Goal: Task Accomplishment & Management: Complete application form

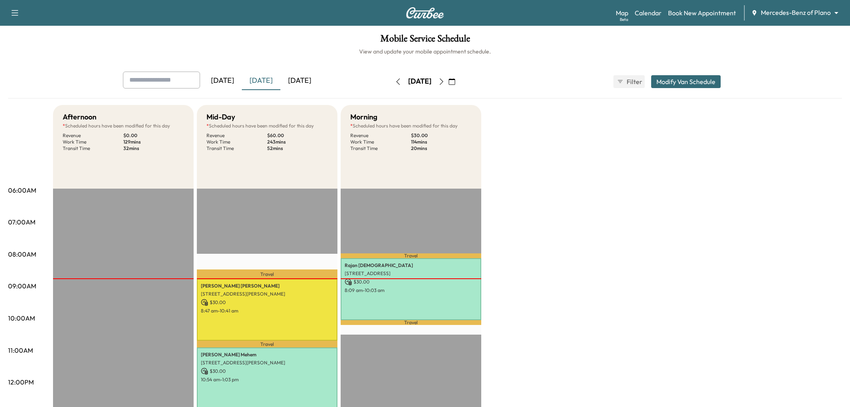
scroll to position [134, 0]
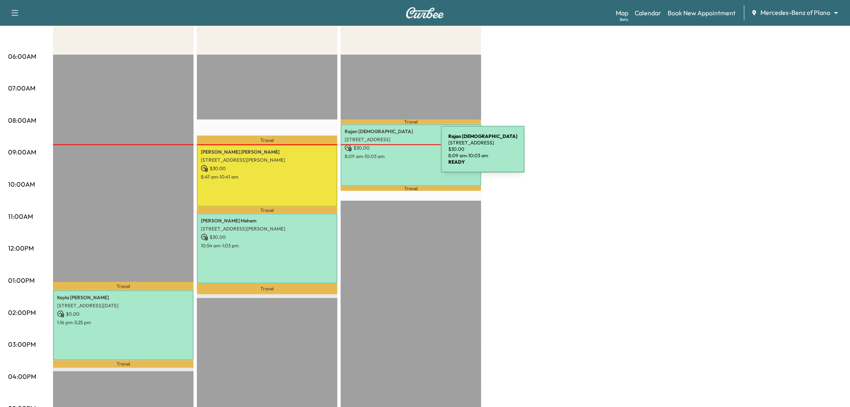
click at [381, 154] on p "8:09 am - 10:03 am" at bounding box center [411, 156] width 133 height 6
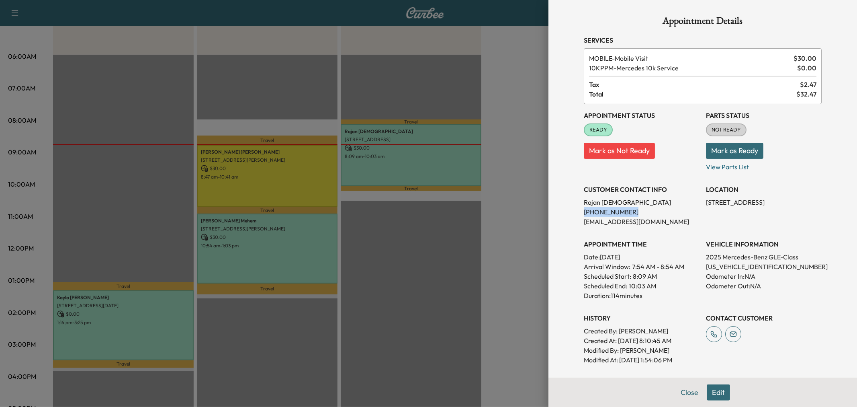
drag, startPoint x: 621, startPoint y: 210, endPoint x: 572, endPoint y: 212, distance: 49.1
click at [574, 213] on div "Appointment Details Services MOBILE - Mobile Visit $ 30.00 10KPPM - Mercedes 10…" at bounding box center [702, 260] width 257 height 520
copy p "(469) 712-1050"
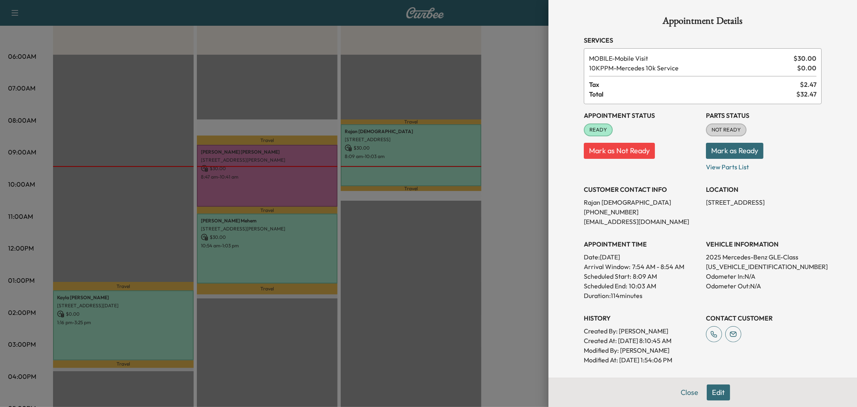
click at [525, 221] on div at bounding box center [428, 203] width 857 height 407
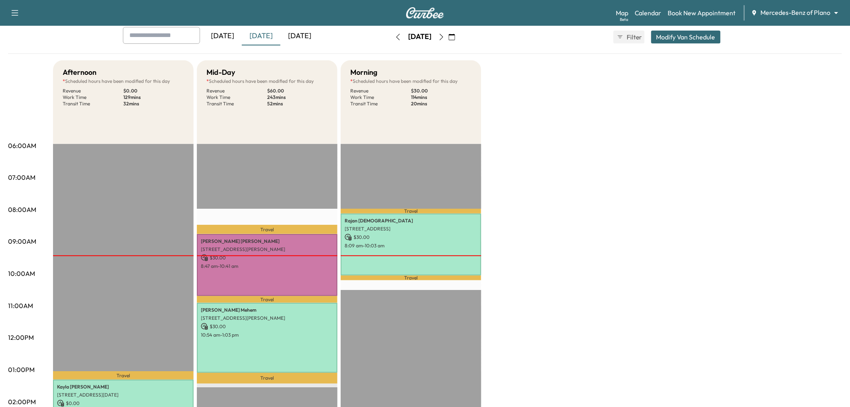
scroll to position [0, 0]
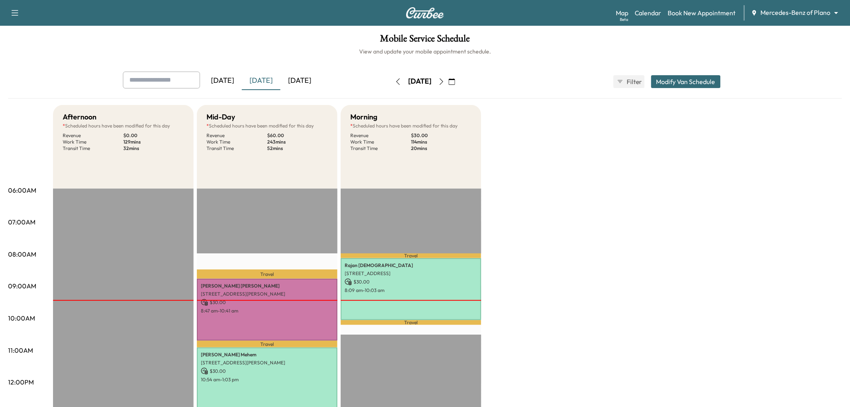
click at [682, 78] on button "Modify Van Schedule" at bounding box center [686, 81] width 70 height 13
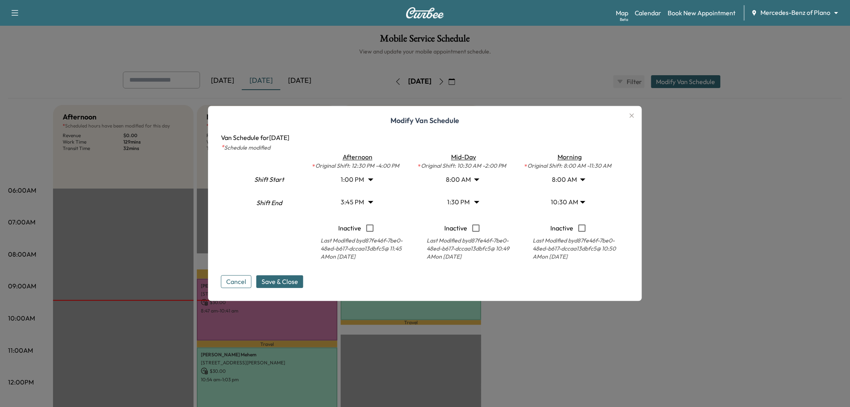
click at [728, 215] on div at bounding box center [425, 203] width 850 height 407
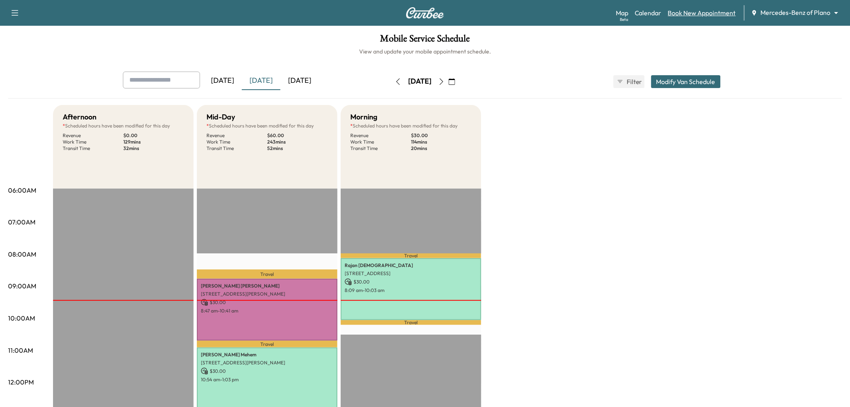
click at [680, 16] on link "Book New Appointment" at bounding box center [702, 13] width 68 height 10
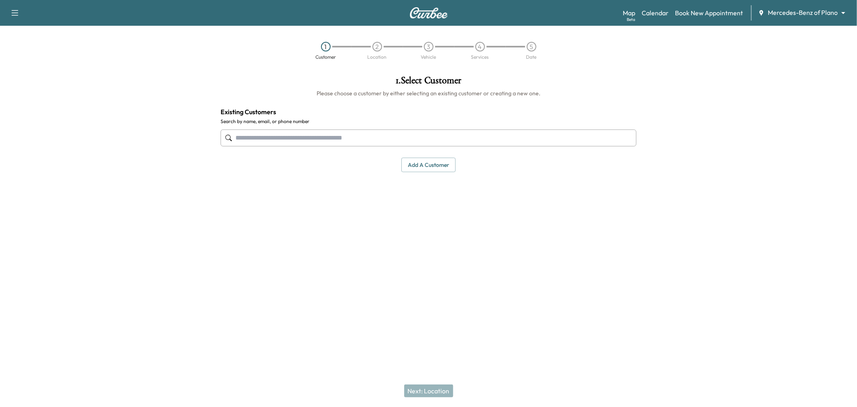
click at [433, 123] on label "Search by name, email, or phone number" at bounding box center [429, 121] width 416 height 6
click at [418, 135] on input "text" at bounding box center [429, 137] width 416 height 17
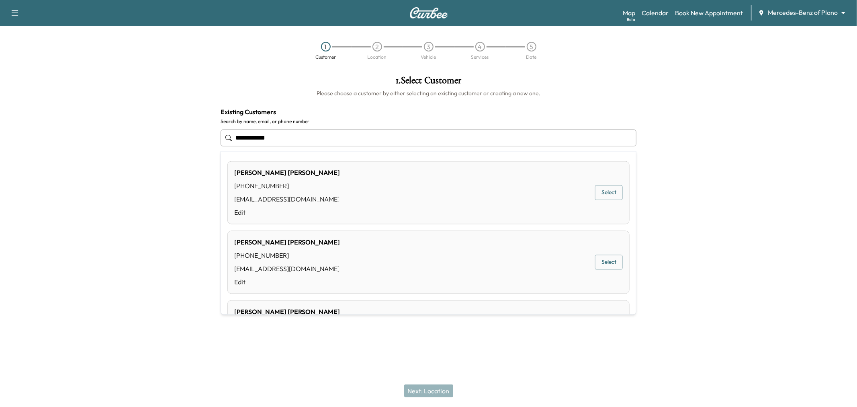
click at [612, 197] on button "Select" at bounding box center [609, 192] width 28 height 15
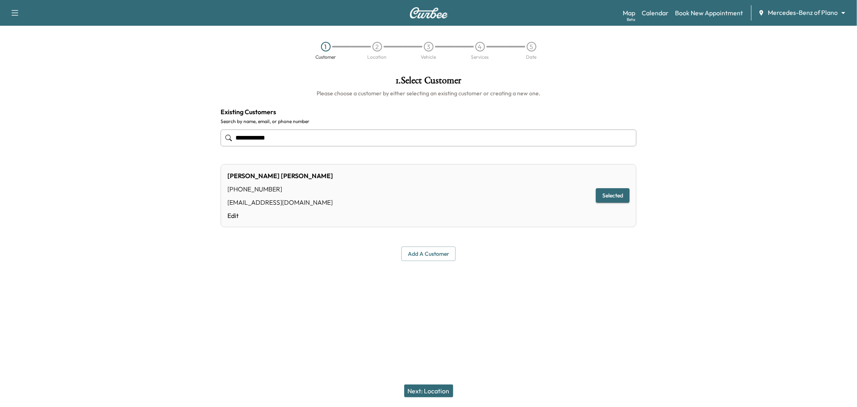
type input "**********"
click at [433, 389] on button "Next: Location" at bounding box center [428, 390] width 49 height 13
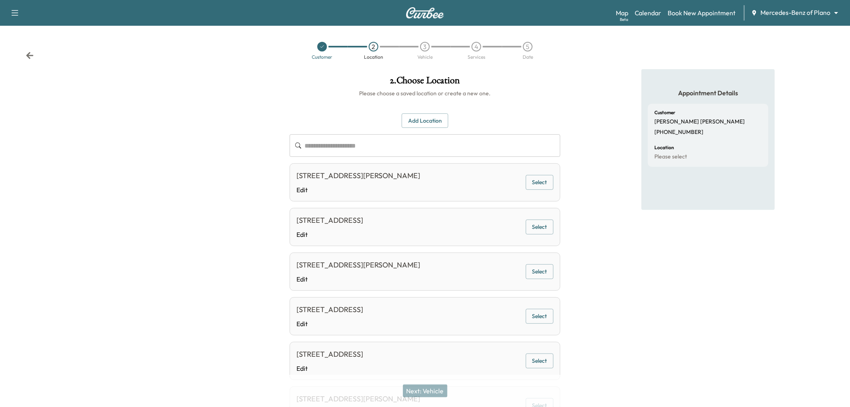
click at [529, 179] on button "Select" at bounding box center [540, 182] width 28 height 15
click at [428, 394] on button "Next: Vehicle" at bounding box center [425, 390] width 45 height 13
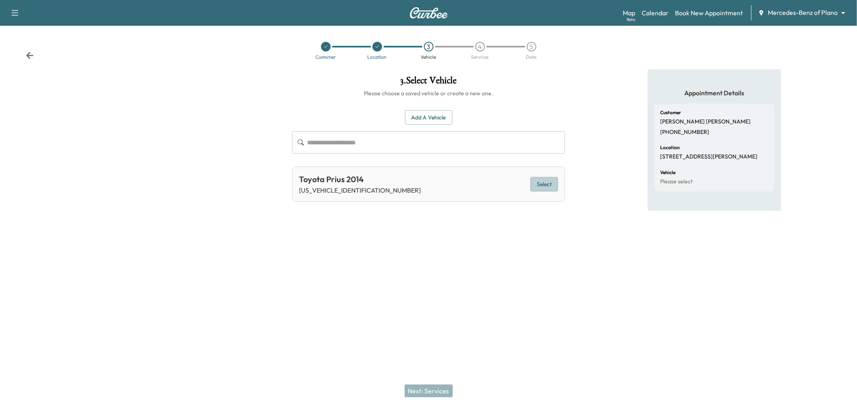
click at [540, 182] on button "Select" at bounding box center [544, 184] width 28 height 15
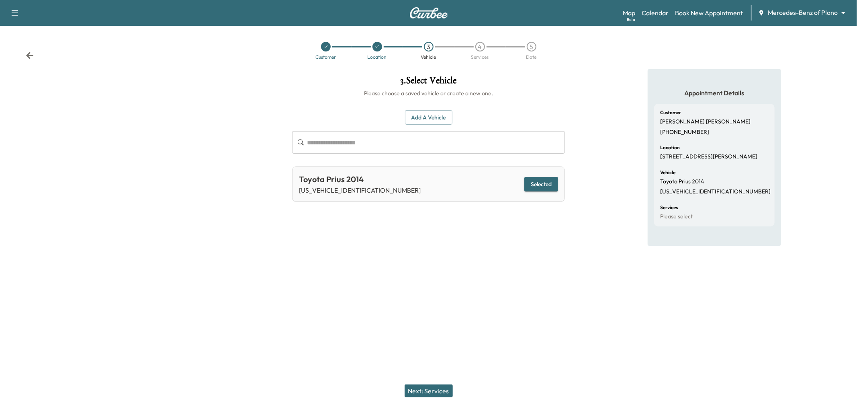
click at [424, 391] on button "Next: Services" at bounding box center [429, 390] width 48 height 13
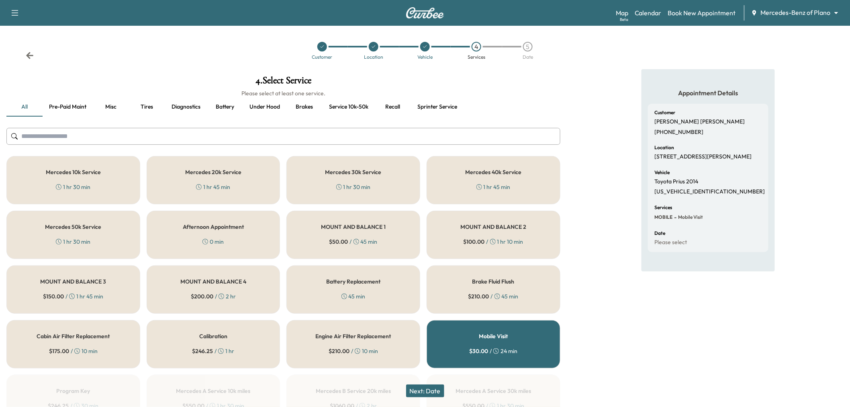
scroll to position [45, 0]
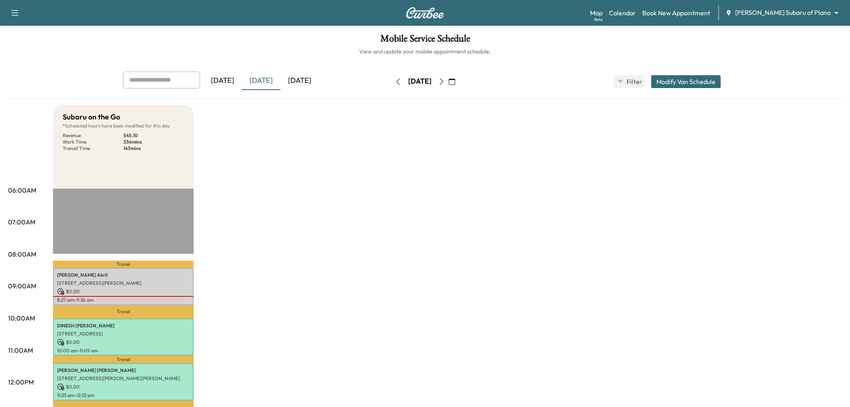
scroll to position [89, 0]
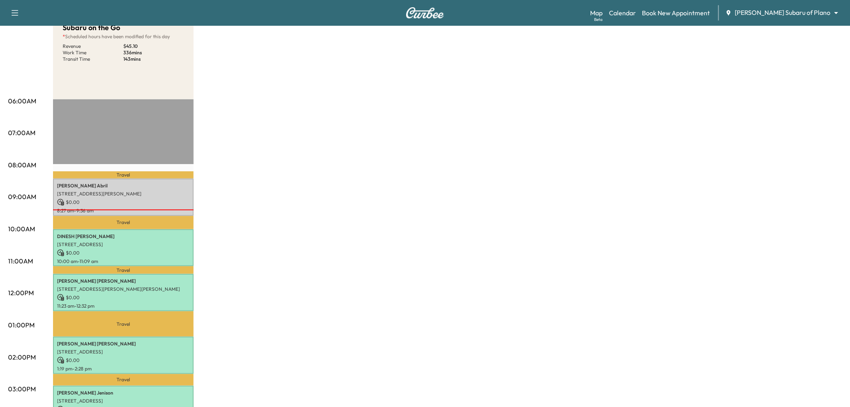
drag, startPoint x: 280, startPoint y: 219, endPoint x: 262, endPoint y: 223, distance: 17.9
click at [280, 219] on div "Subaru on the Go * Scheduled hours have been modified for this day Revenue $ 45…" at bounding box center [447, 317] width 789 height 603
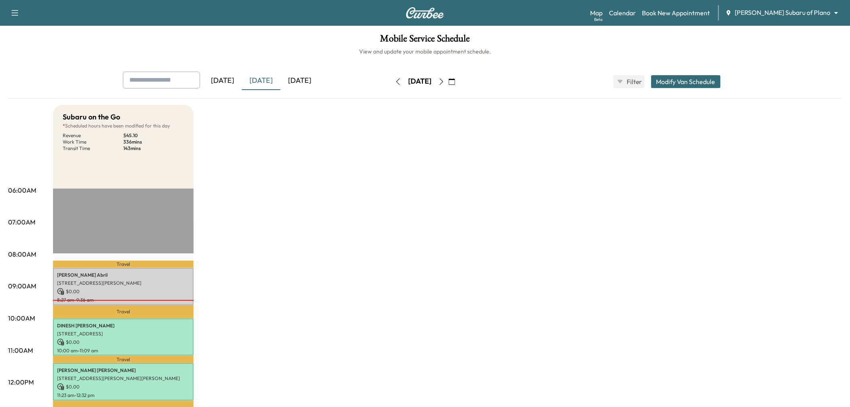
click at [366, 222] on div "Subaru on the Go * Scheduled hours have been modified for this day Revenue $ 45…" at bounding box center [447, 406] width 789 height 603
